Goal: Task Accomplishment & Management: Manage account settings

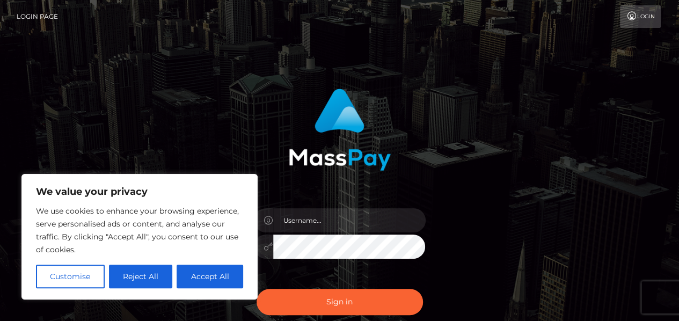
type input "[DOMAIN_NAME][EMAIL_ADDRESS][DOMAIN_NAME]"
click at [265, 246] on icon at bounding box center [268, 246] width 9 height 9
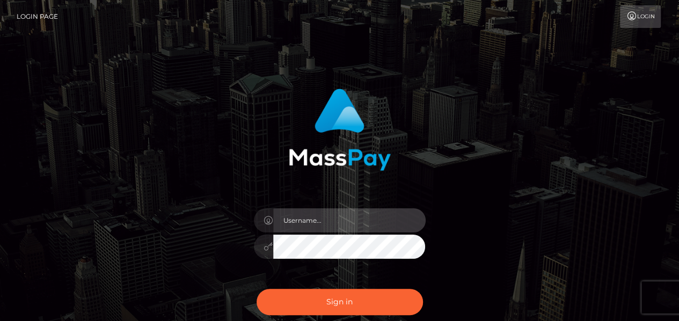
click at [310, 227] on input "text" at bounding box center [349, 220] width 152 height 24
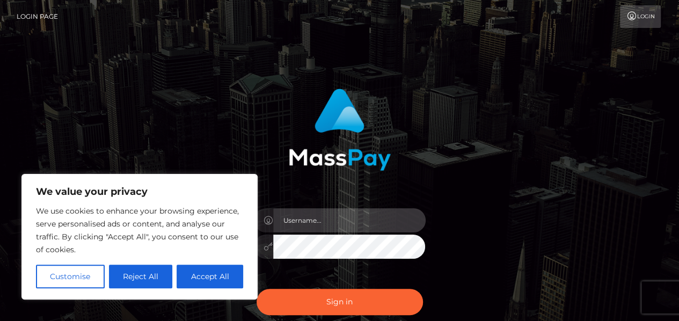
type input "[DOMAIN_NAME][EMAIL_ADDRESS][DOMAIN_NAME]"
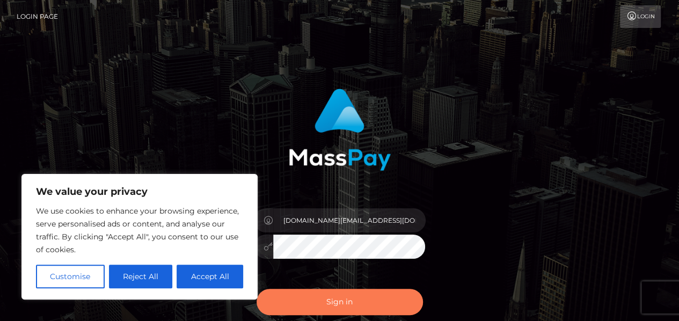
click at [335, 295] on button "Sign in" at bounding box center [340, 302] width 166 height 26
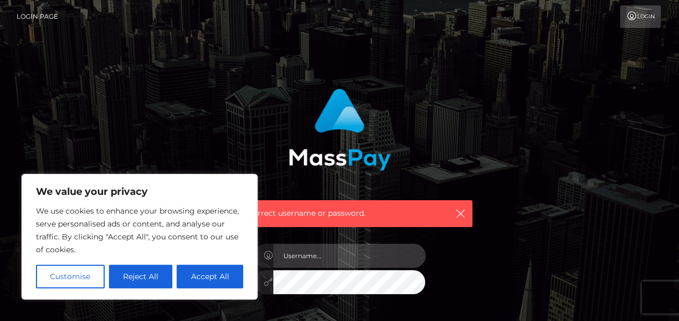
click at [334, 256] on input "text" at bounding box center [349, 256] width 152 height 24
type input "allmax.moscow@gmail.com"
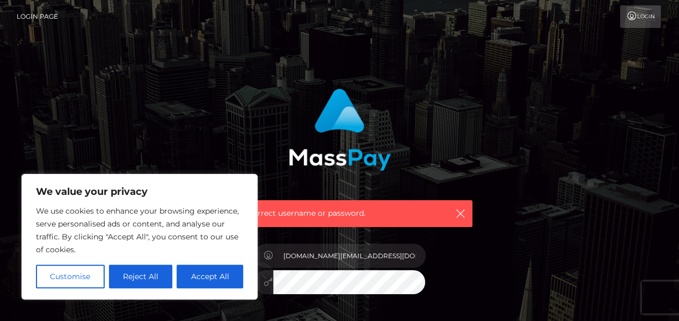
click at [392, 165] on div "Incorrect username or password." at bounding box center [340, 153] width 282 height 147
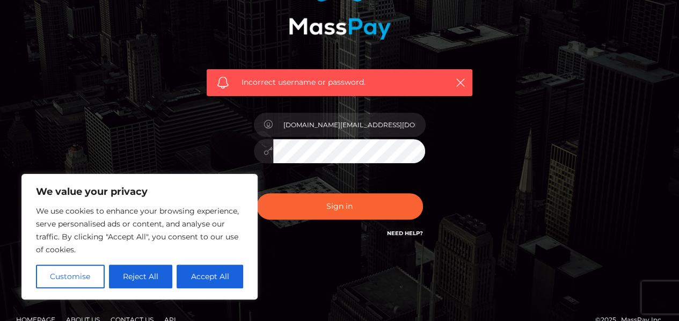
scroll to position [148, 0]
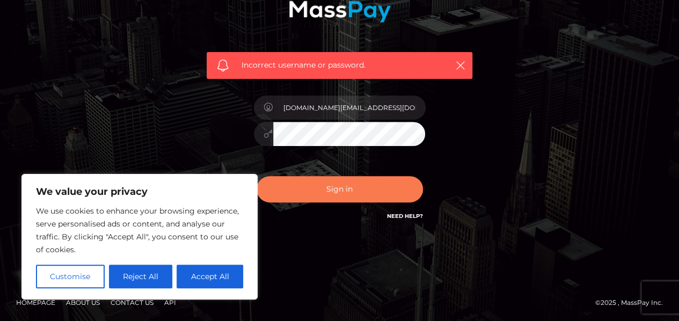
click at [346, 193] on button "Sign in" at bounding box center [340, 189] width 166 height 26
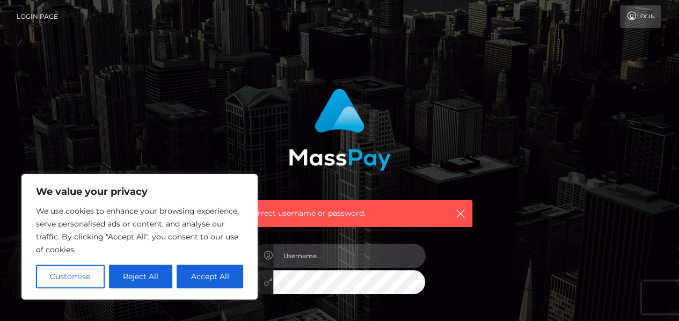
click at [320, 257] on input "text" at bounding box center [349, 256] width 152 height 24
type input "[DOMAIN_NAME][EMAIL_ADDRESS][DOMAIN_NAME]"
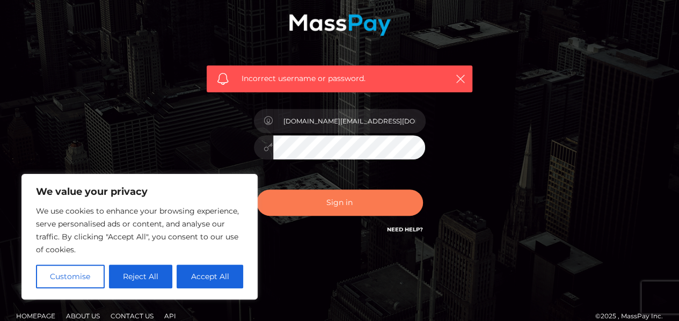
scroll to position [148, 0]
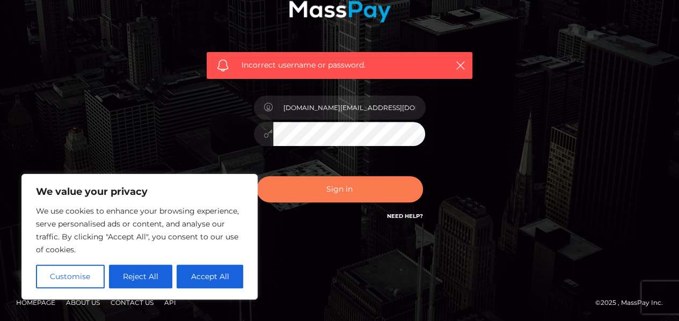
click at [366, 186] on button "Sign in" at bounding box center [340, 189] width 166 height 26
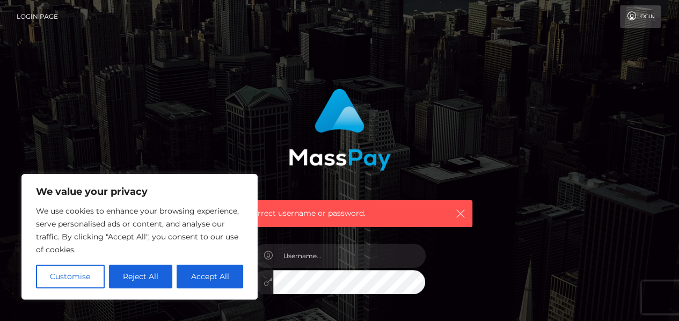
click at [458, 213] on icon "button" at bounding box center [460, 213] width 11 height 11
click at [465, 213] on icon "button" at bounding box center [460, 213] width 11 height 11
click at [460, 216] on icon "button" at bounding box center [460, 213] width 11 height 11
click at [460, 215] on icon "button" at bounding box center [460, 213] width 11 height 11
click at [457, 210] on icon "button" at bounding box center [460, 213] width 11 height 11
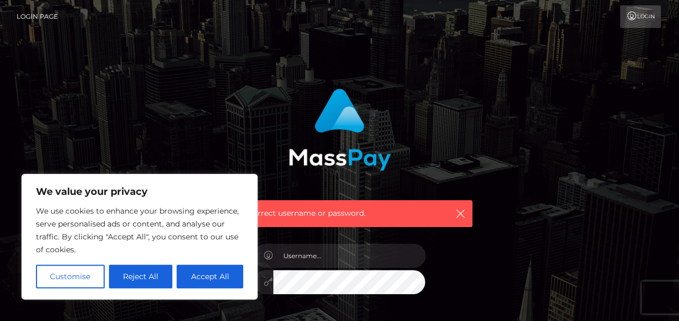
click at [466, 204] on div "Incorrect username or password." at bounding box center [340, 213] width 266 height 27
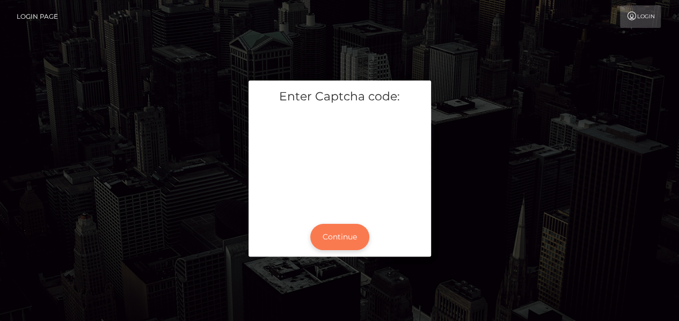
click at [348, 237] on button "Continue" at bounding box center [339, 237] width 59 height 26
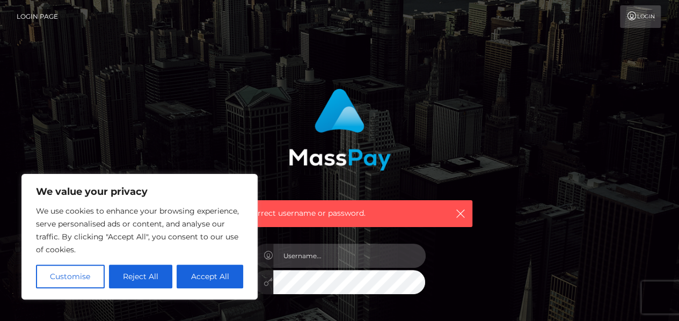
click at [323, 259] on input "text" at bounding box center [349, 256] width 152 height 24
type input "[DOMAIN_NAME][EMAIL_ADDRESS][DOMAIN_NAME]"
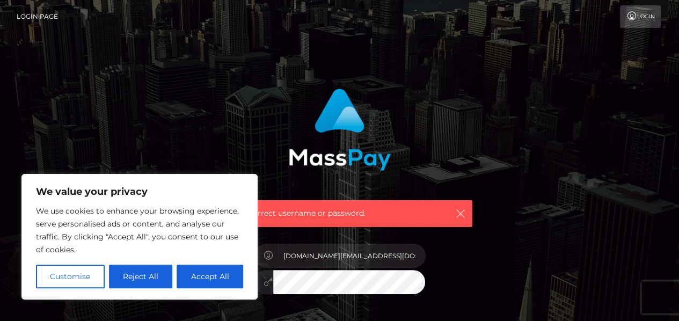
click at [462, 214] on icon "button" at bounding box center [460, 213] width 11 height 11
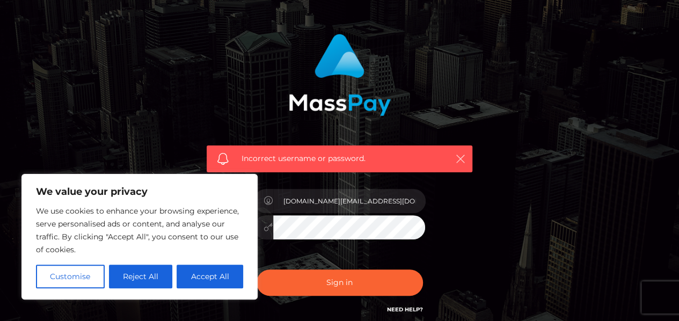
scroll to position [148, 0]
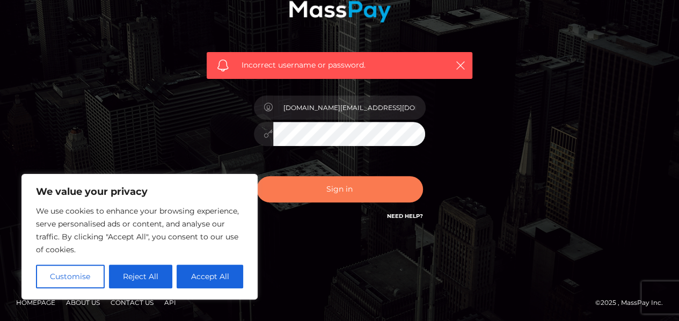
click at [383, 194] on button "Sign in" at bounding box center [340, 189] width 166 height 26
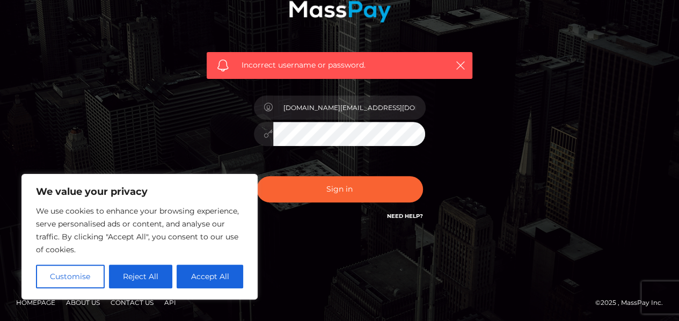
click at [206, 277] on button "Accept All" at bounding box center [210, 277] width 67 height 24
checkbox input "true"
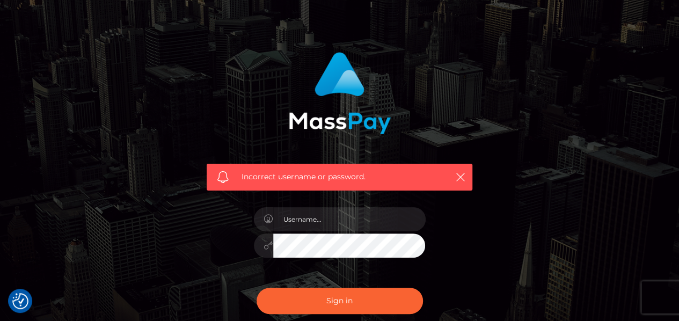
scroll to position [54, 0]
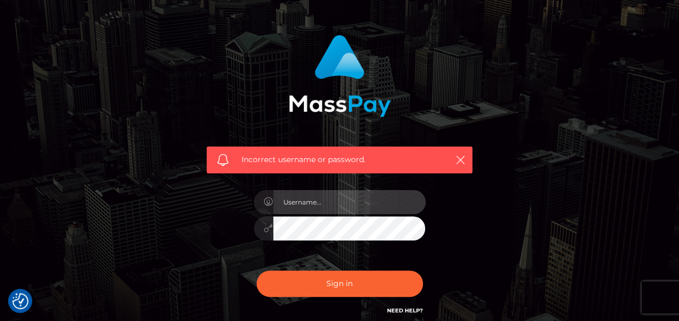
click at [330, 196] on input "text" at bounding box center [349, 202] width 152 height 24
type input "allmax.moscow@gmail.com"
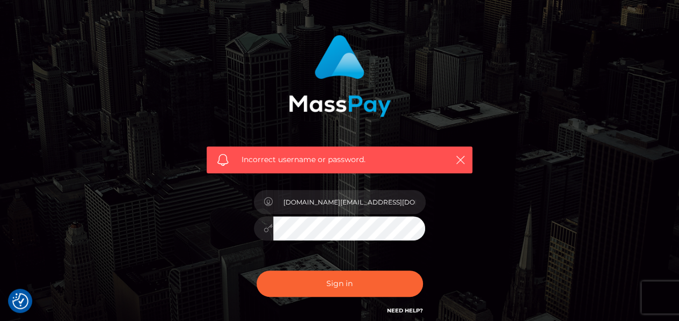
click at [259, 231] on div at bounding box center [263, 228] width 19 height 24
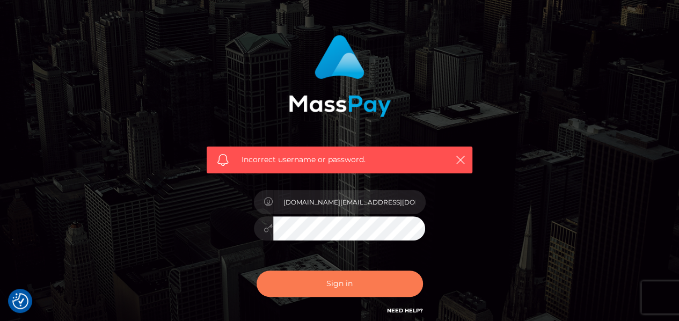
click at [298, 280] on button "Sign in" at bounding box center [340, 283] width 166 height 26
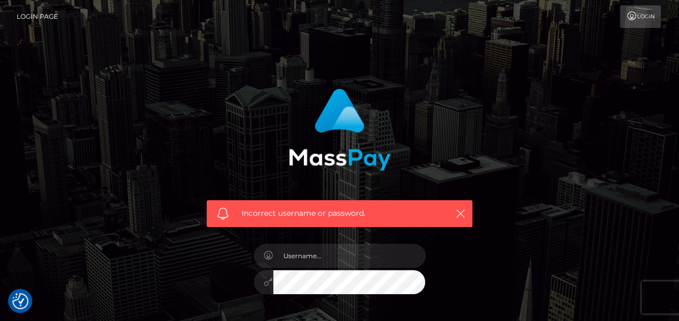
click at [470, 216] on div "Incorrect username or password." at bounding box center [340, 213] width 266 height 27
click at [466, 213] on button "button" at bounding box center [459, 213] width 13 height 13
click at [643, 19] on link "Login" at bounding box center [640, 16] width 41 height 23
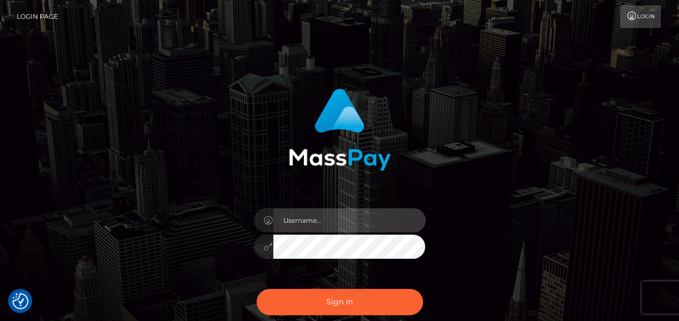
click at [294, 221] on input "text" at bounding box center [349, 220] width 152 height 24
type input "[DOMAIN_NAME][EMAIL_ADDRESS][DOMAIN_NAME]"
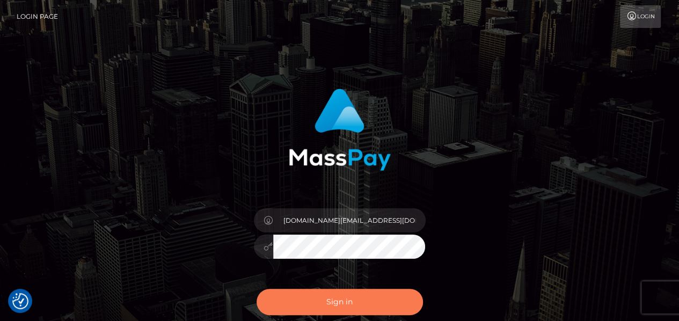
click at [335, 301] on button "Sign in" at bounding box center [340, 302] width 166 height 26
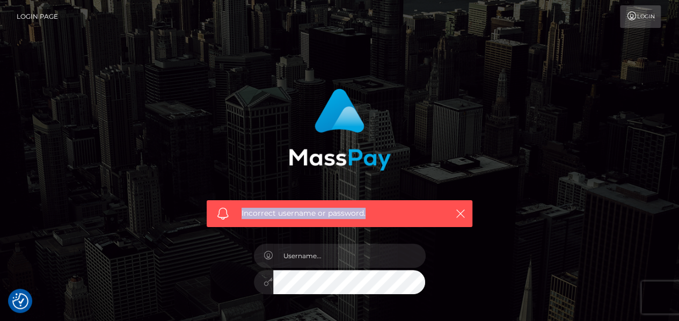
drag, startPoint x: 241, startPoint y: 212, endPoint x: 367, endPoint y: 225, distance: 126.8
click at [367, 225] on div "Incorrect username or password." at bounding box center [340, 213] width 266 height 27
copy span "Incorrect username or password."
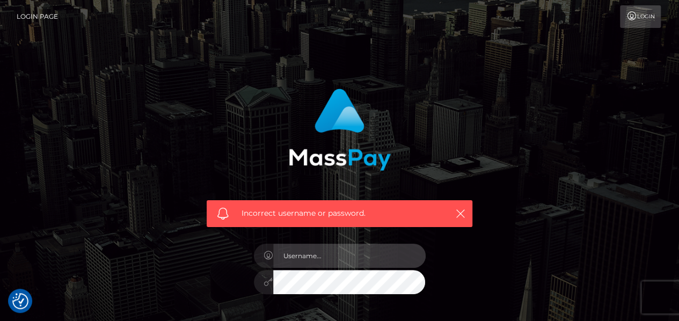
click at [353, 258] on input "text" at bounding box center [349, 256] width 152 height 24
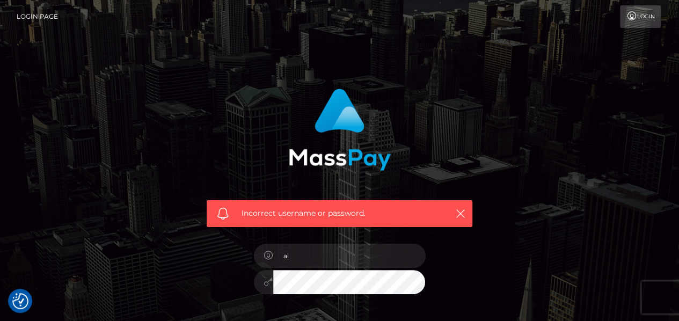
type input "a"
click at [336, 262] on input "text" at bounding box center [349, 256] width 152 height 24
type input "a"
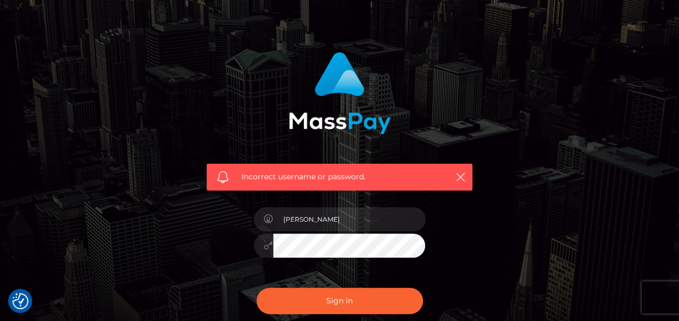
scroll to position [54, 0]
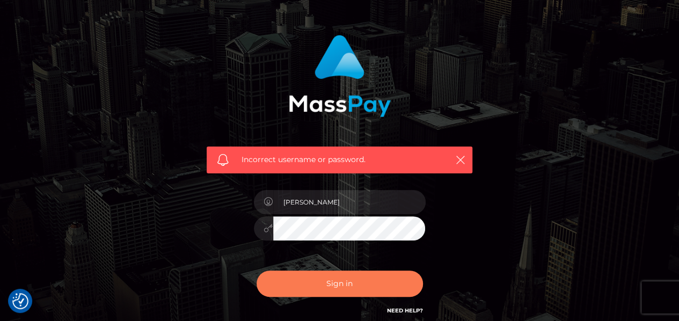
type input "[PERSON_NAME]"
click at [357, 278] on button "Sign in" at bounding box center [340, 283] width 166 height 26
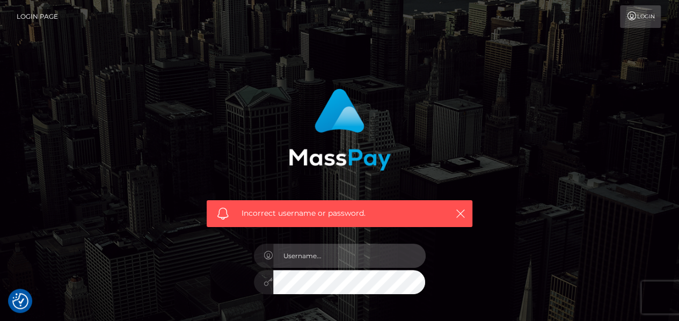
click at [340, 257] on input "text" at bounding box center [349, 256] width 152 height 24
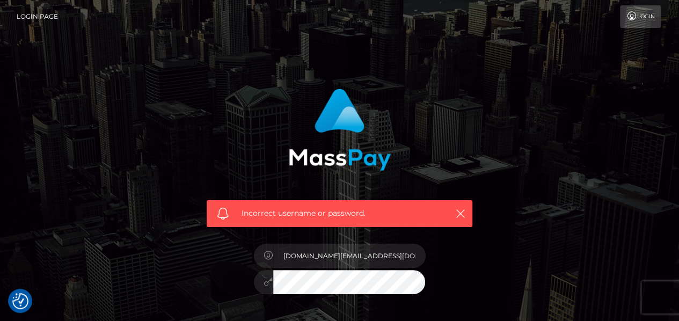
click at [375, 251] on input "[DOMAIN_NAME][EMAIL_ADDRESS][DOMAIN_NAME]" at bounding box center [349, 256] width 152 height 24
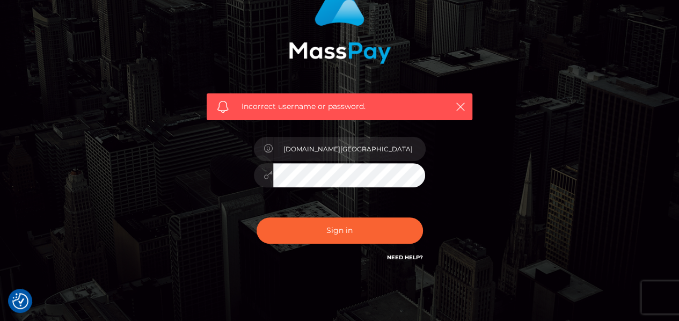
scroll to position [107, 0]
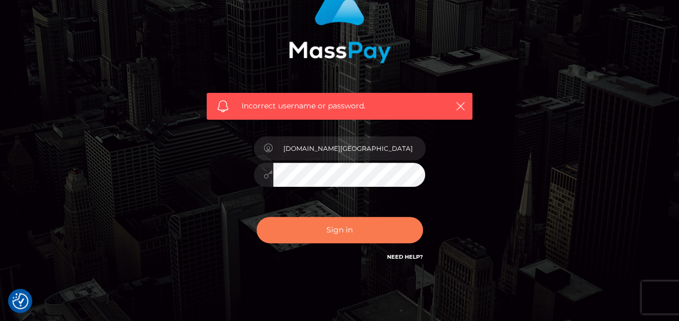
type input "allmax.moscow"
click at [339, 239] on button "Sign in" at bounding box center [340, 230] width 166 height 26
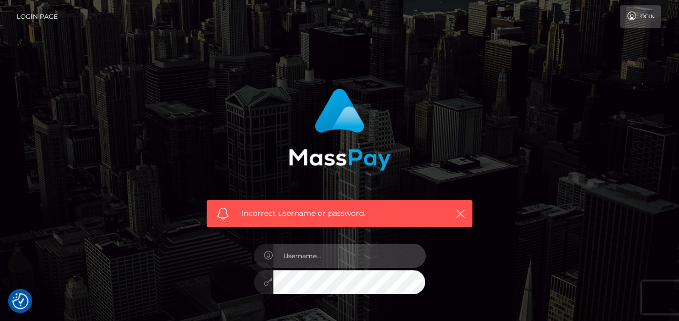
click at [354, 259] on input "text" at bounding box center [349, 256] width 152 height 24
type input "[DOMAIN_NAME][EMAIL_ADDRESS][DOMAIN_NAME]"
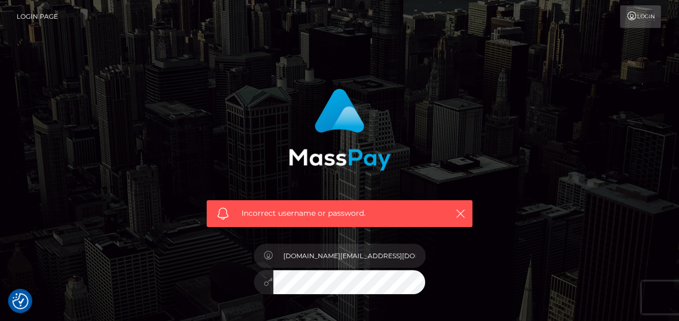
click at [52, 8] on link "Login Page" at bounding box center [37, 16] width 41 height 23
click at [48, 14] on link "Login Page" at bounding box center [37, 16] width 41 height 23
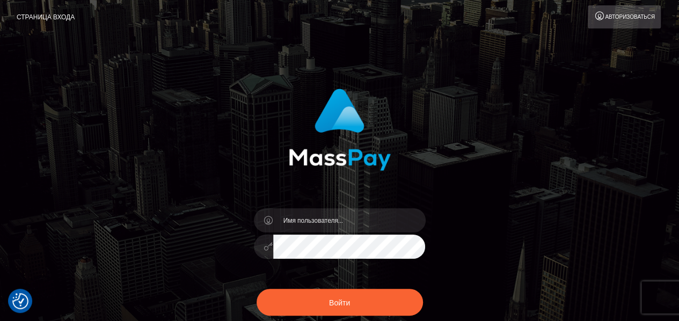
click at [456, 156] on div at bounding box center [340, 125] width 282 height 90
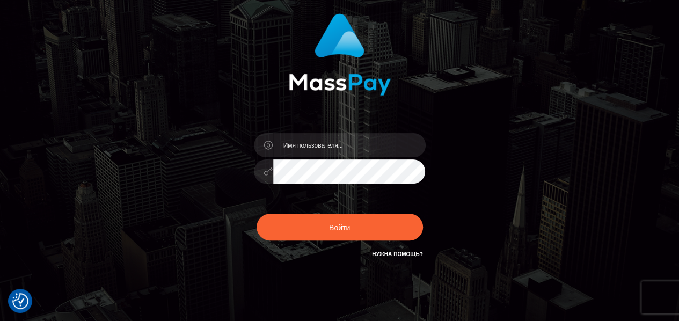
scroll to position [54, 0]
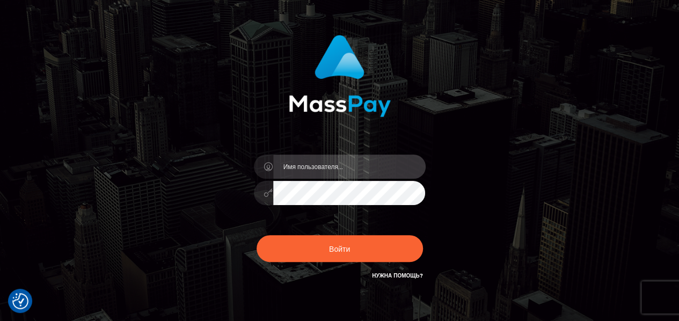
click at [334, 161] on input "text" at bounding box center [349, 167] width 152 height 24
click at [382, 159] on input "[DOMAIN_NAME][EMAIL_ADDRESS][DOMAIN_NAME]" at bounding box center [349, 167] width 152 height 24
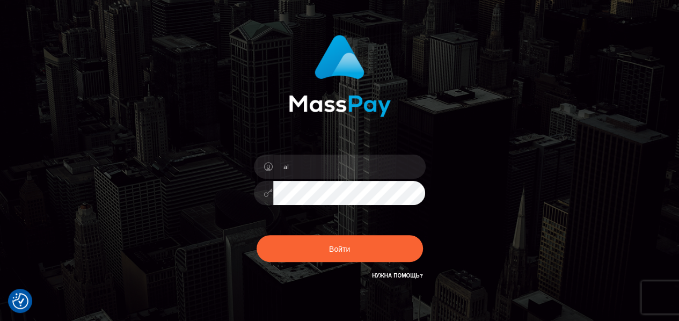
type input "a"
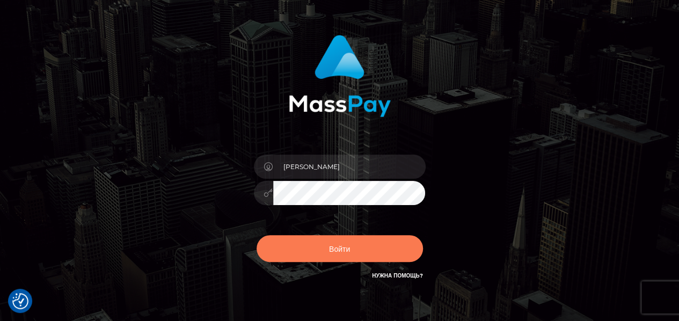
type input "Alesia"
click at [365, 237] on button "Войти" at bounding box center [340, 248] width 166 height 27
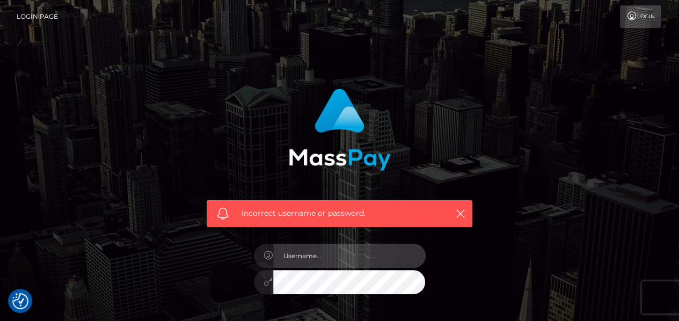
click at [352, 254] on input "text" at bounding box center [349, 256] width 152 height 24
type input "allmax.moscow@gmail.com"
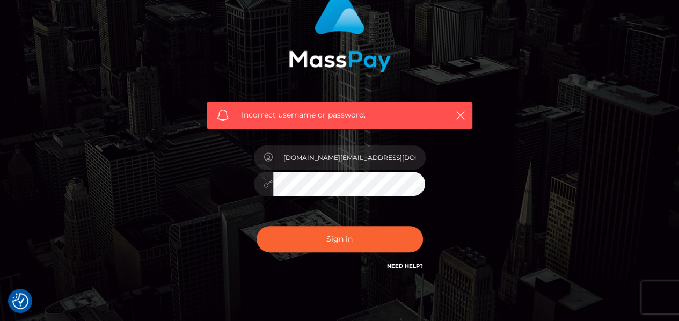
scroll to position [148, 0]
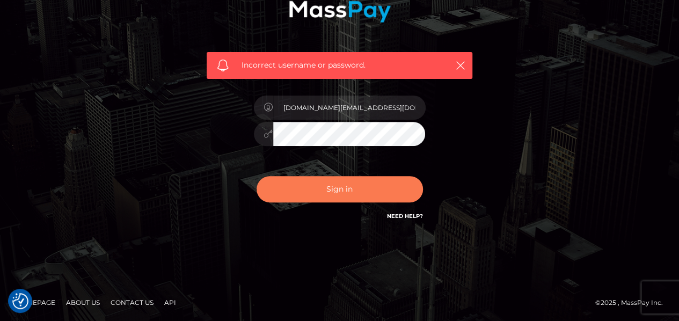
click at [348, 177] on button "Sign in" at bounding box center [340, 189] width 166 height 26
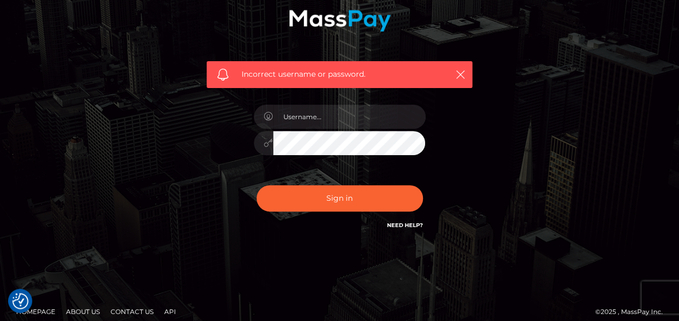
scroll to position [148, 0]
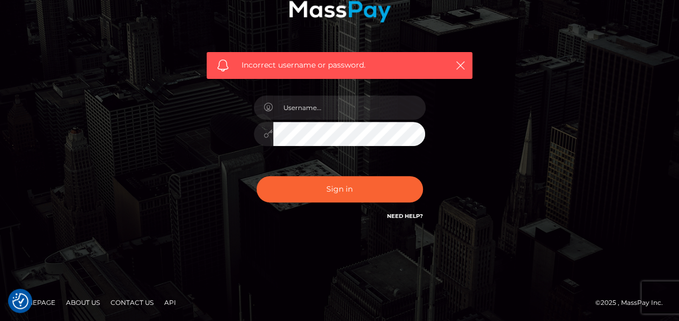
click at [405, 217] on link "Need Help?" at bounding box center [405, 216] width 36 height 7
click at [295, 265] on div "Incorrect username or password." at bounding box center [339, 87] width 679 height 470
click at [461, 68] on icon "button" at bounding box center [460, 65] width 11 height 11
click at [459, 64] on icon "button" at bounding box center [460, 65] width 11 height 11
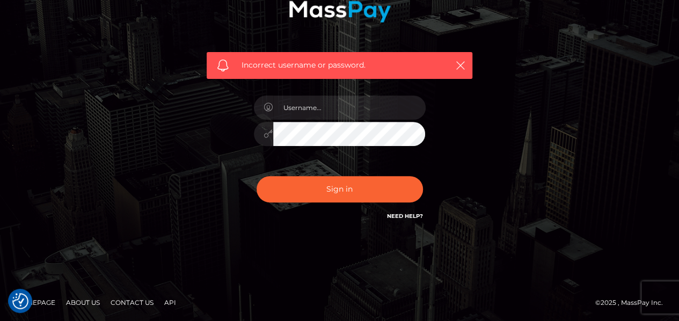
click at [560, 84] on div "Incorrect username or password." at bounding box center [340, 86] width 612 height 309
